Goal: Information Seeking & Learning: Learn about a topic

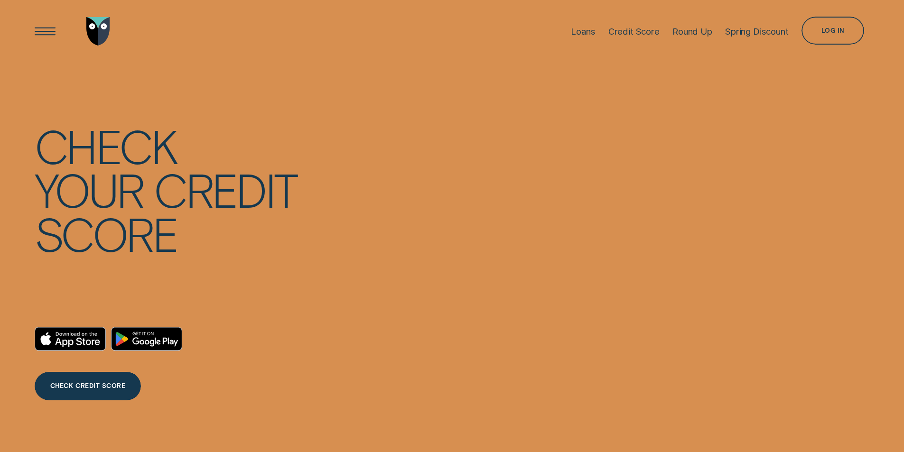
click at [611, 30] on div "Credit Score" at bounding box center [633, 31] width 51 height 11
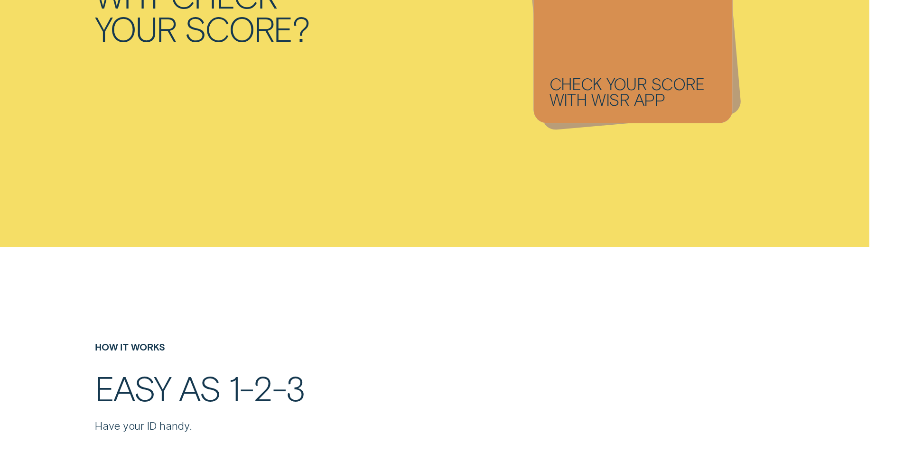
scroll to position [1279, 0]
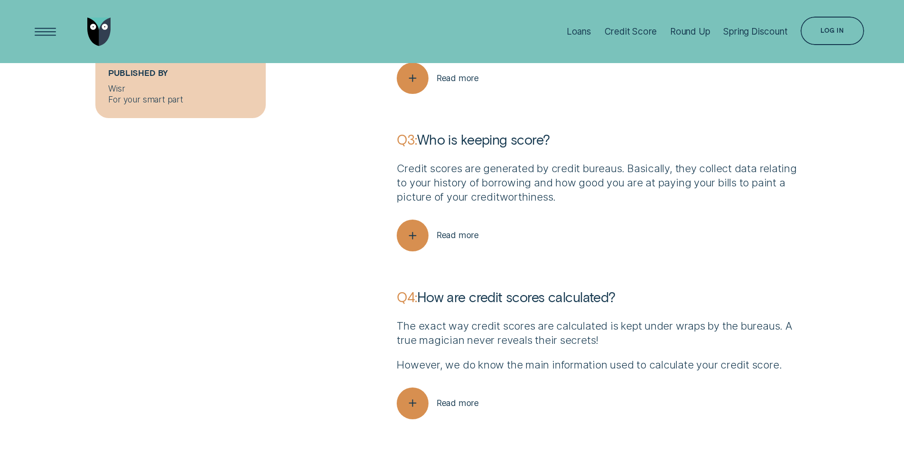
scroll to position [3417, 0]
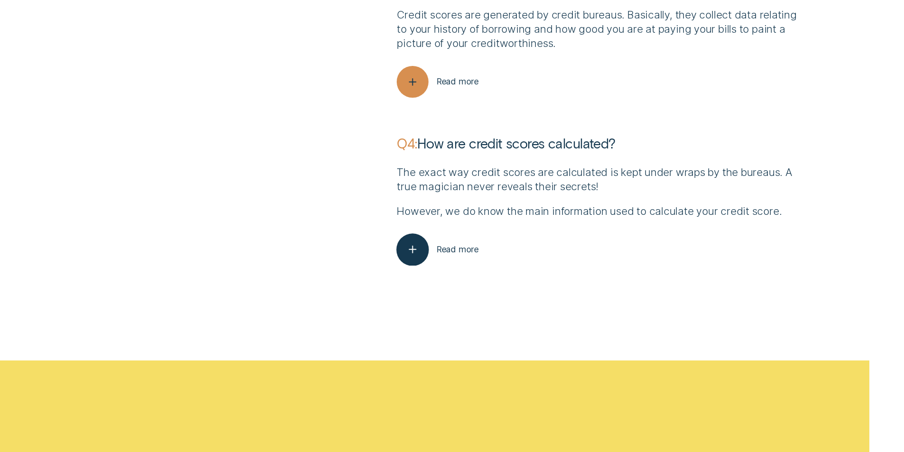
click at [464, 249] on span "Read more" at bounding box center [458, 249] width 42 height 10
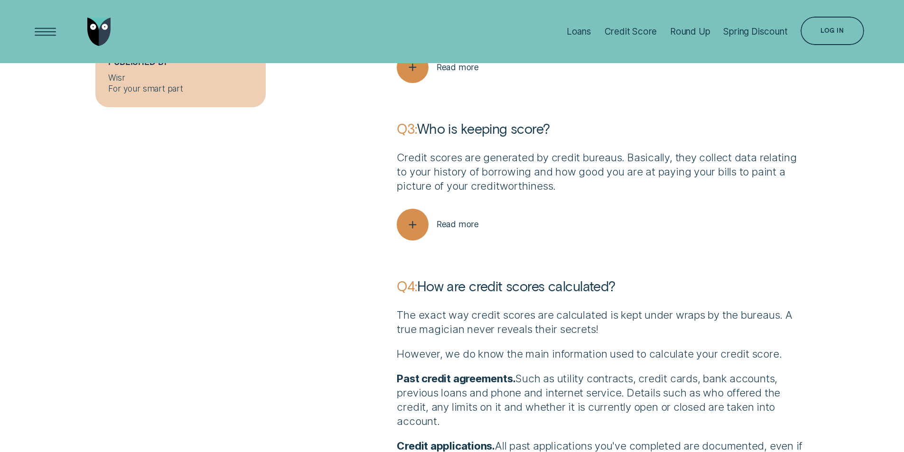
scroll to position [3132, 0]
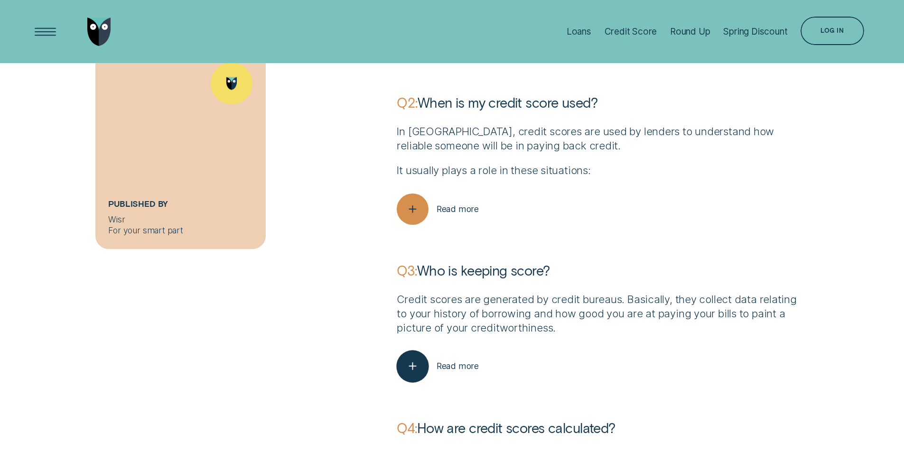
click at [468, 359] on button "Read more" at bounding box center [438, 367] width 82 height 32
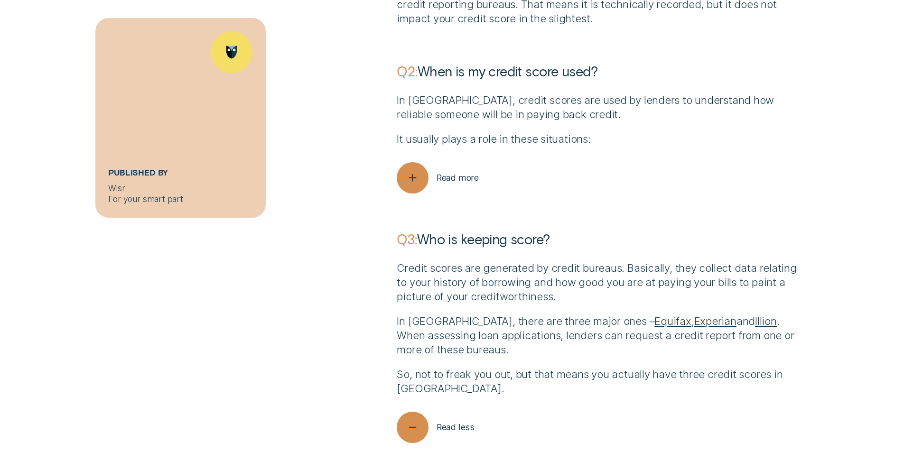
scroll to position [3180, 0]
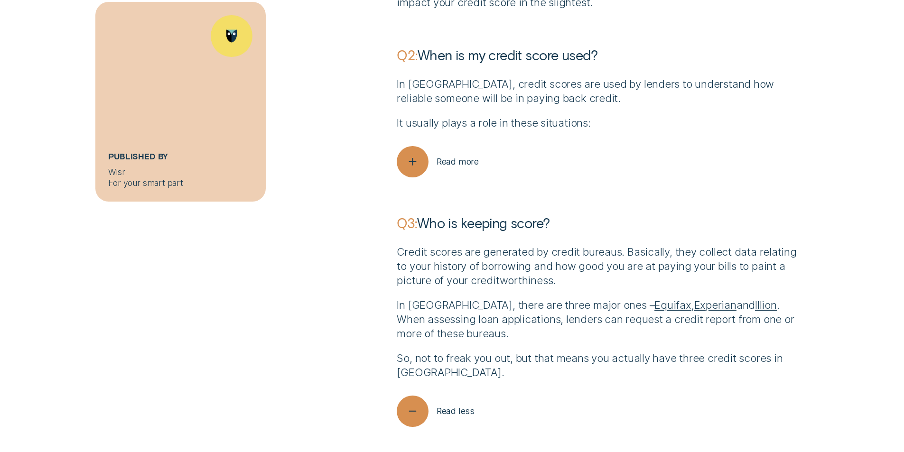
click at [504, 298] on div "Credit scores are generated by credit bureaus. Basically, they collect data rel…" at bounding box center [603, 312] width 412 height 135
click at [635, 338] on p "In Australia, there are three major ones – Equifax , Experian and Illion . When…" at bounding box center [603, 319] width 412 height 43
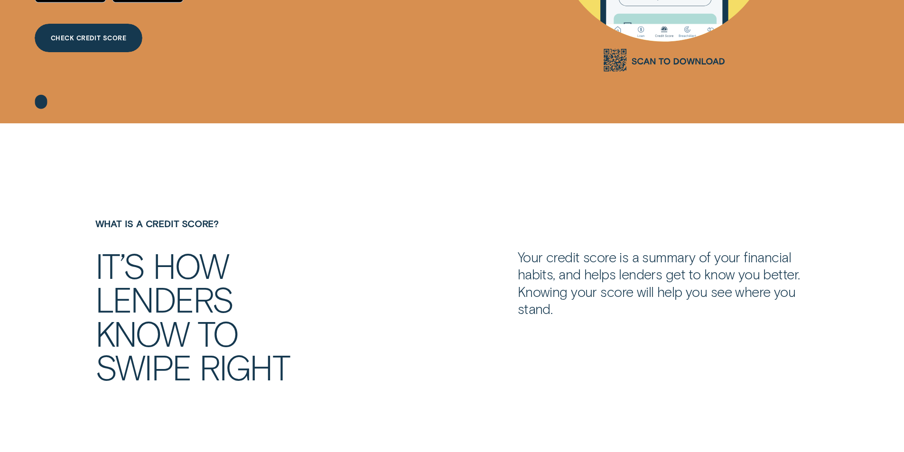
scroll to position [0, 0]
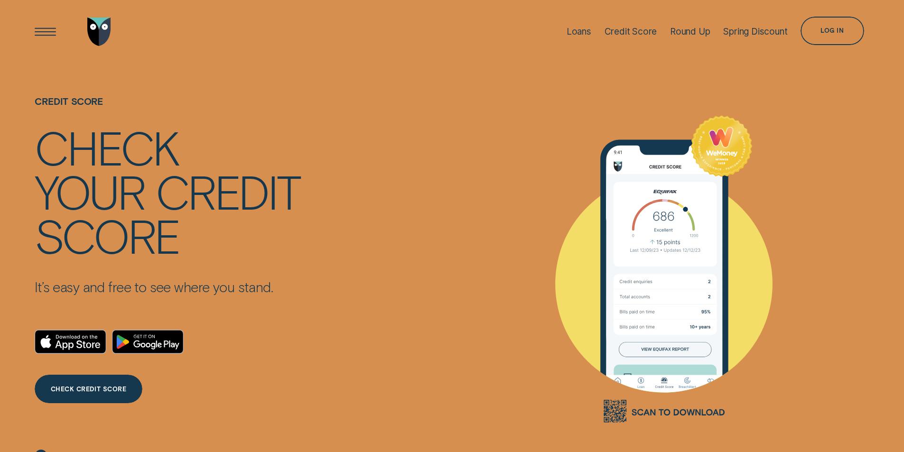
click at [95, 50] on link "Go to home page" at bounding box center [99, 31] width 28 height 63
